Goal: Check status: Check status

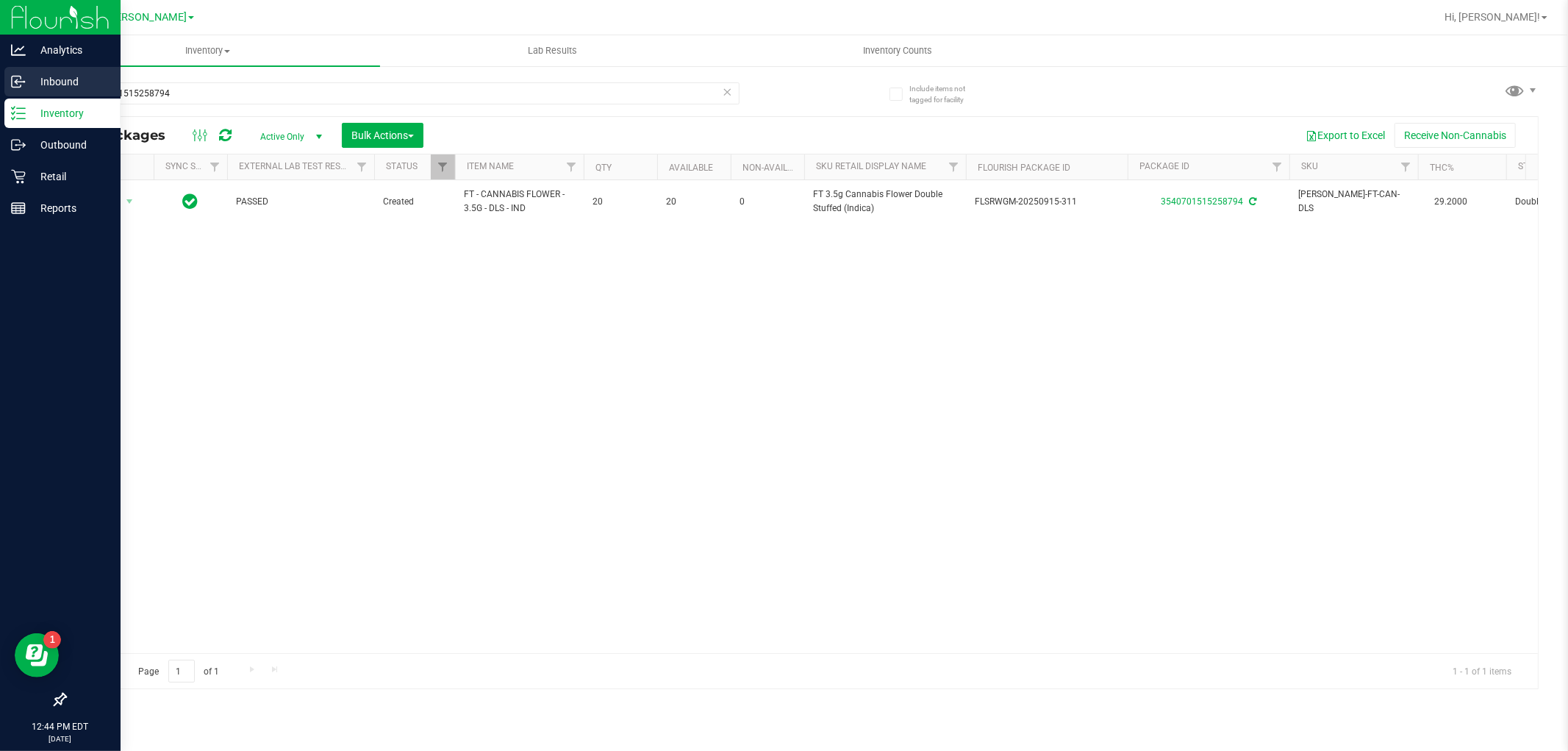
click at [26, 73] on p "Inbound" at bounding box center [69, 82] width 88 height 18
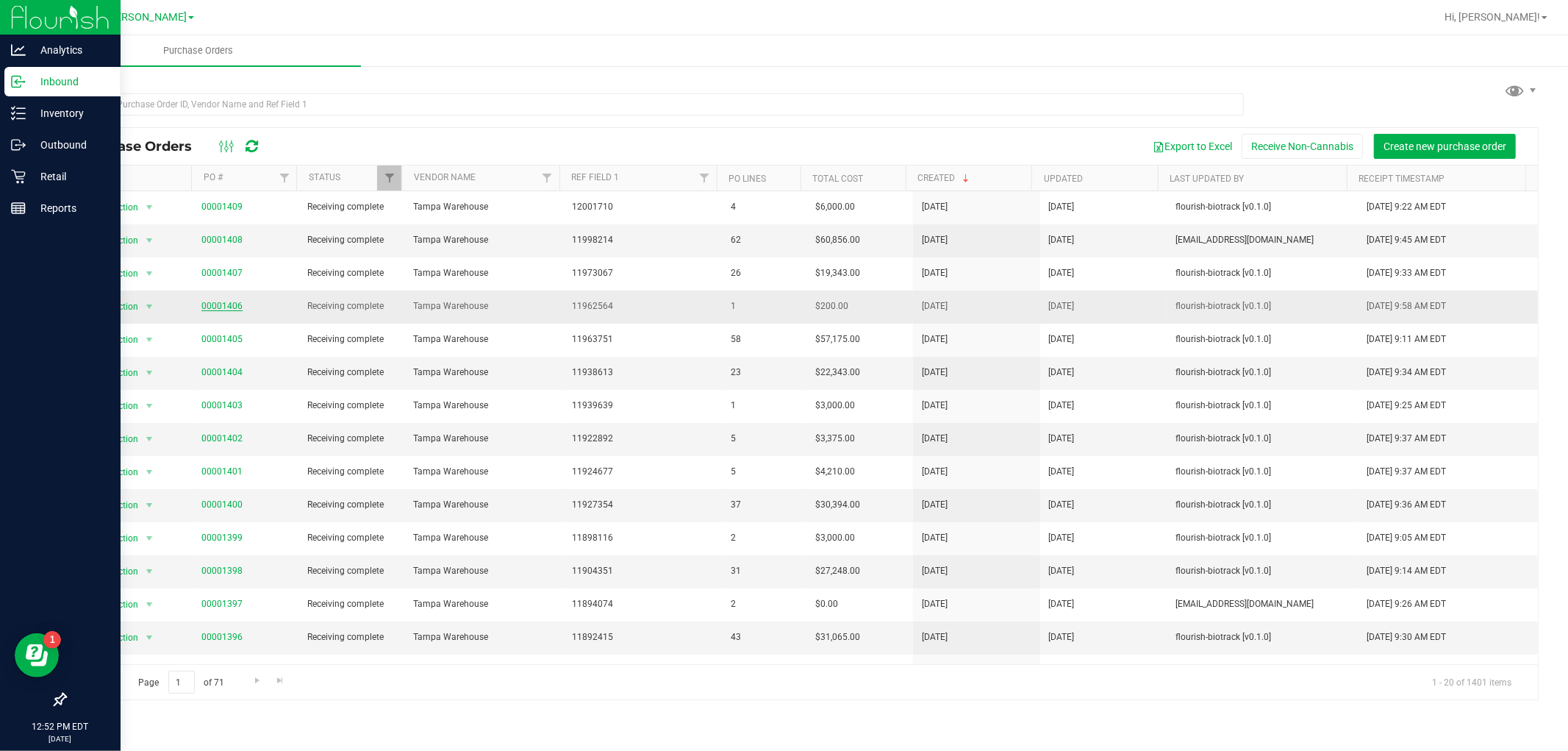
click at [223, 303] on link "00001406" at bounding box center [221, 306] width 41 height 11
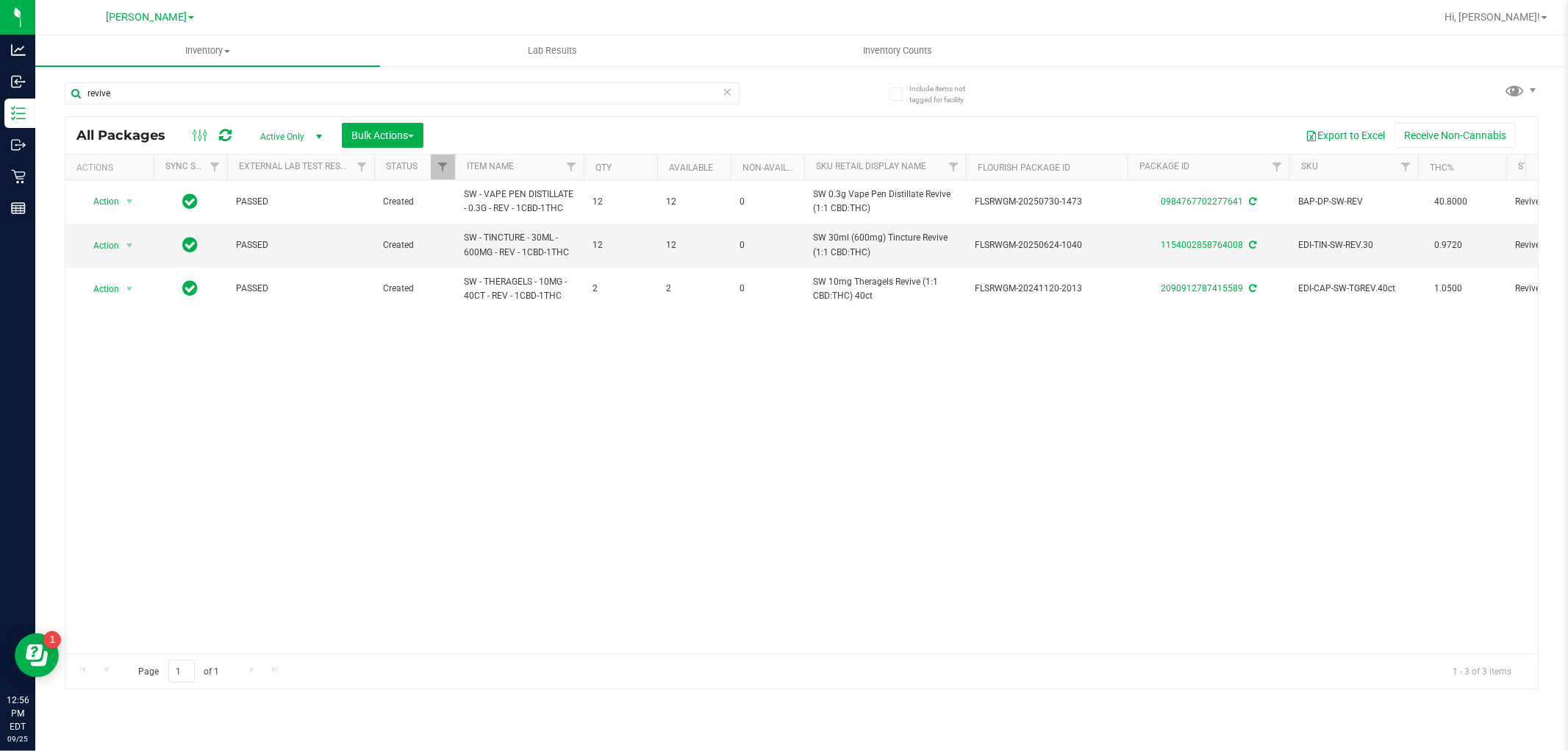
type input "revive"
